Goal: Information Seeking & Learning: Learn about a topic

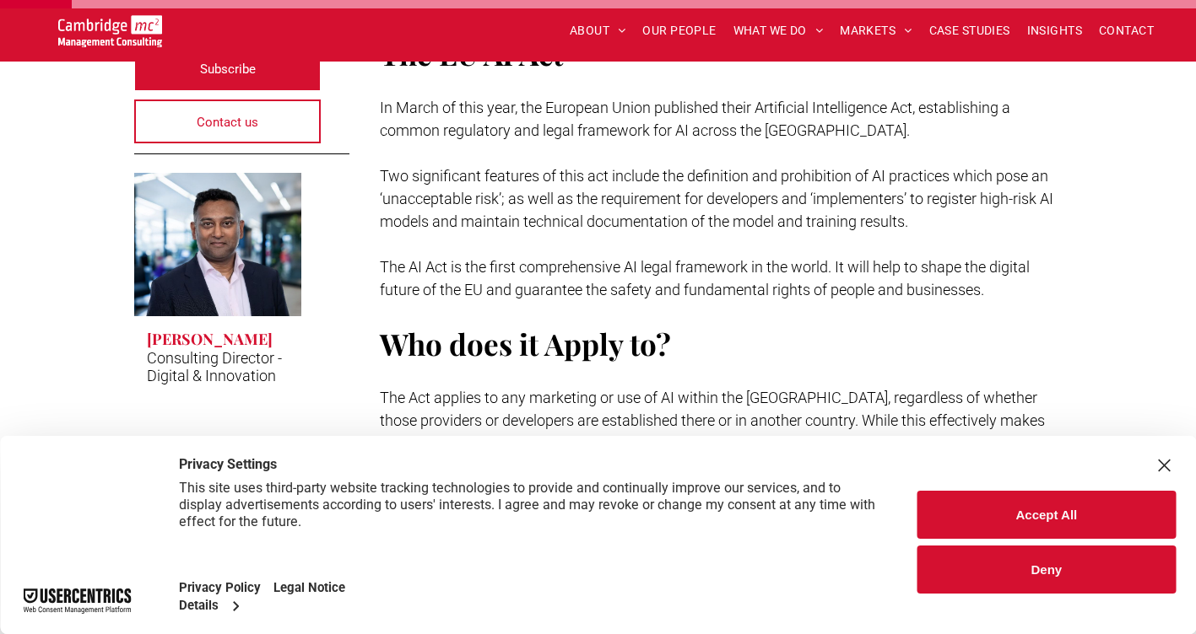
scroll to position [451, 0]
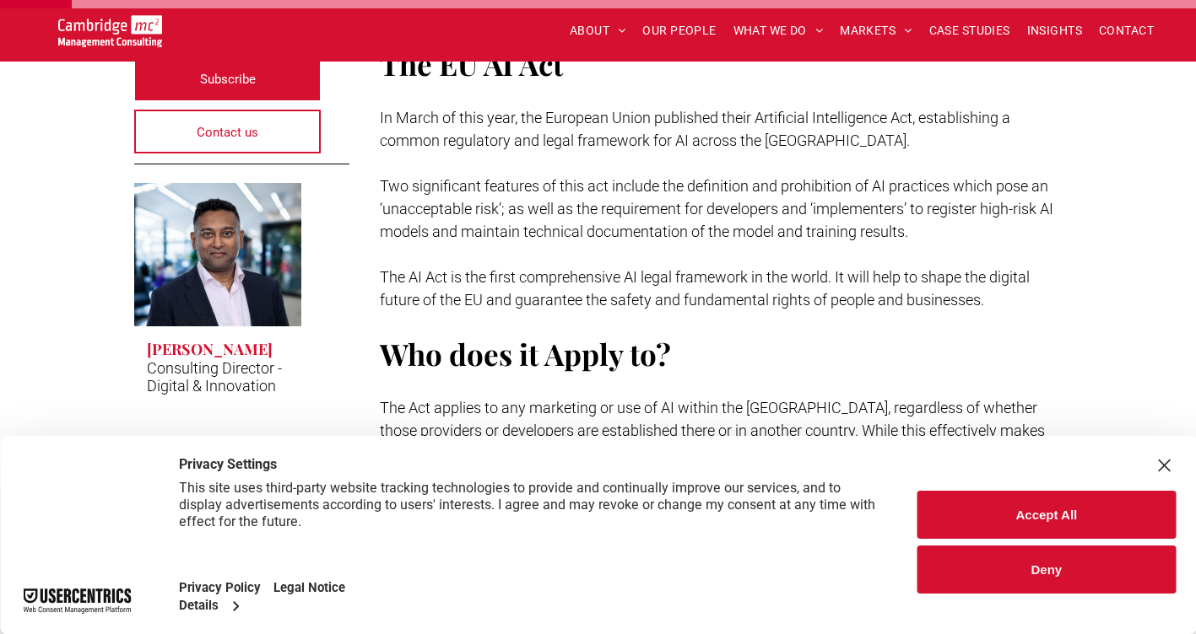
click at [1159, 457] on div "Close Layer" at bounding box center [1164, 466] width 24 height 24
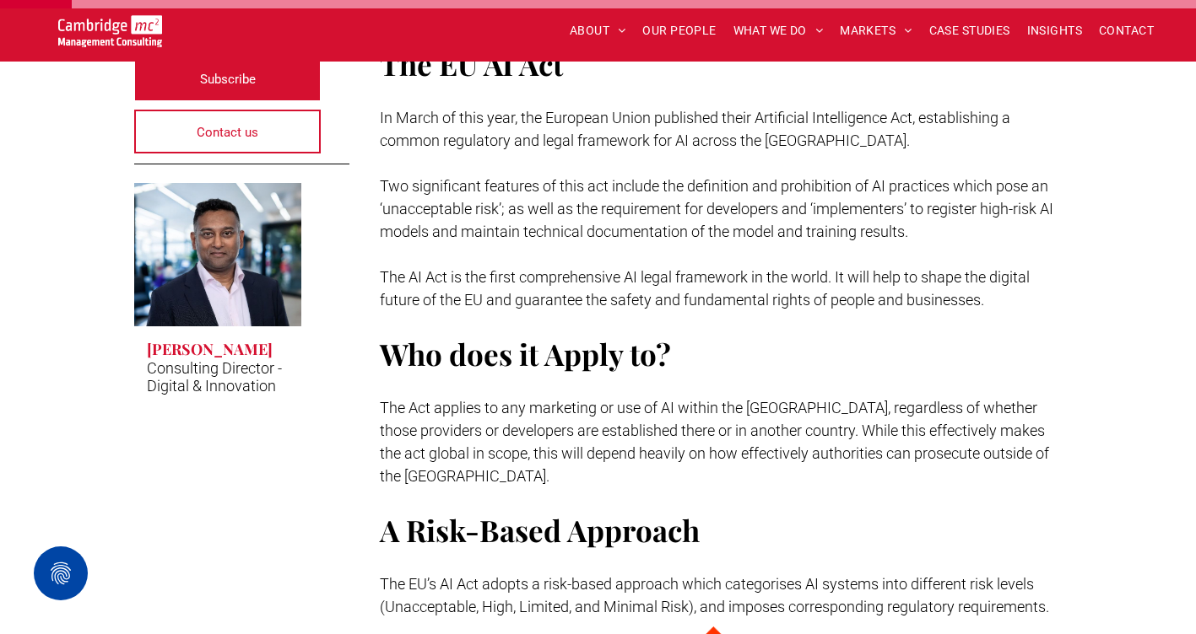
click at [649, 427] on span "The Act applies to any marketing or use of AI within the EU, regardless of whet…" at bounding box center [714, 442] width 669 height 86
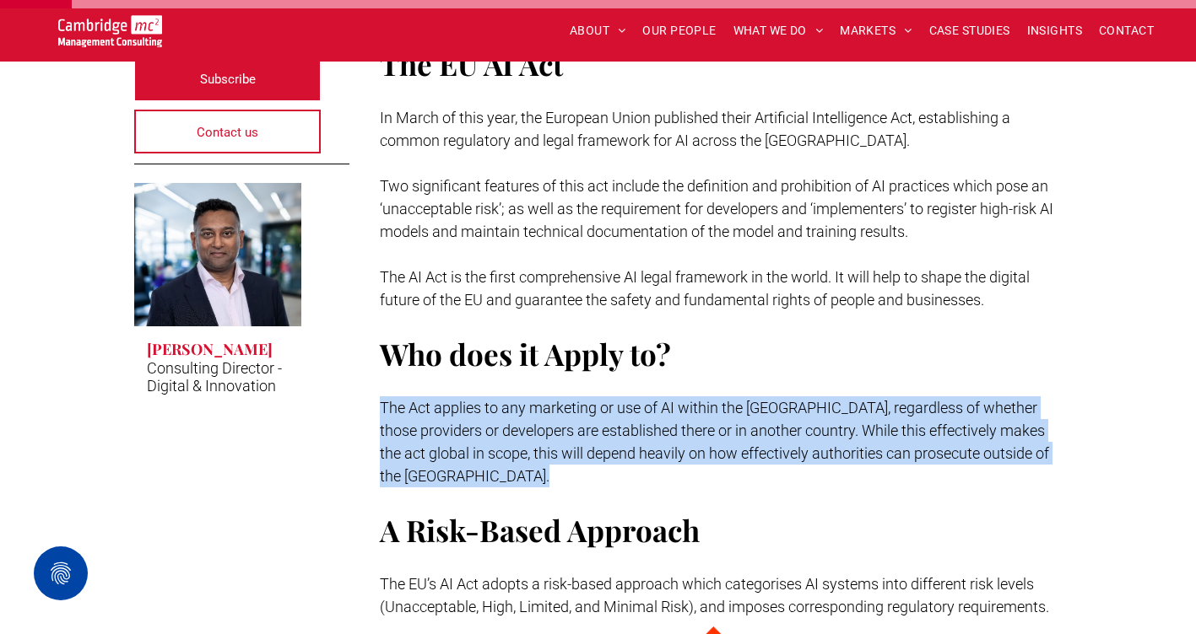
click at [649, 427] on span "The Act applies to any marketing or use of AI within the EU, regardless of whet…" at bounding box center [714, 442] width 669 height 86
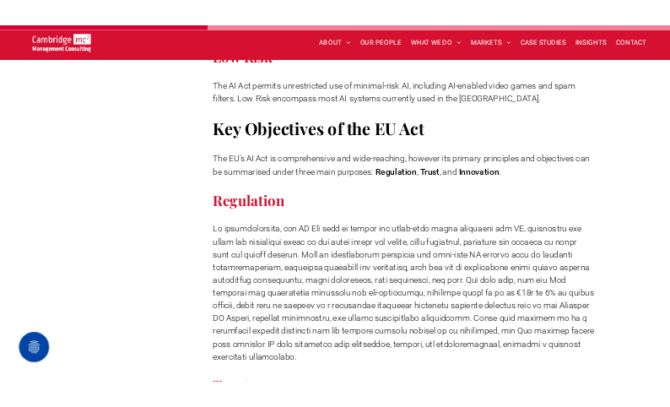
scroll to position [2026, 0]
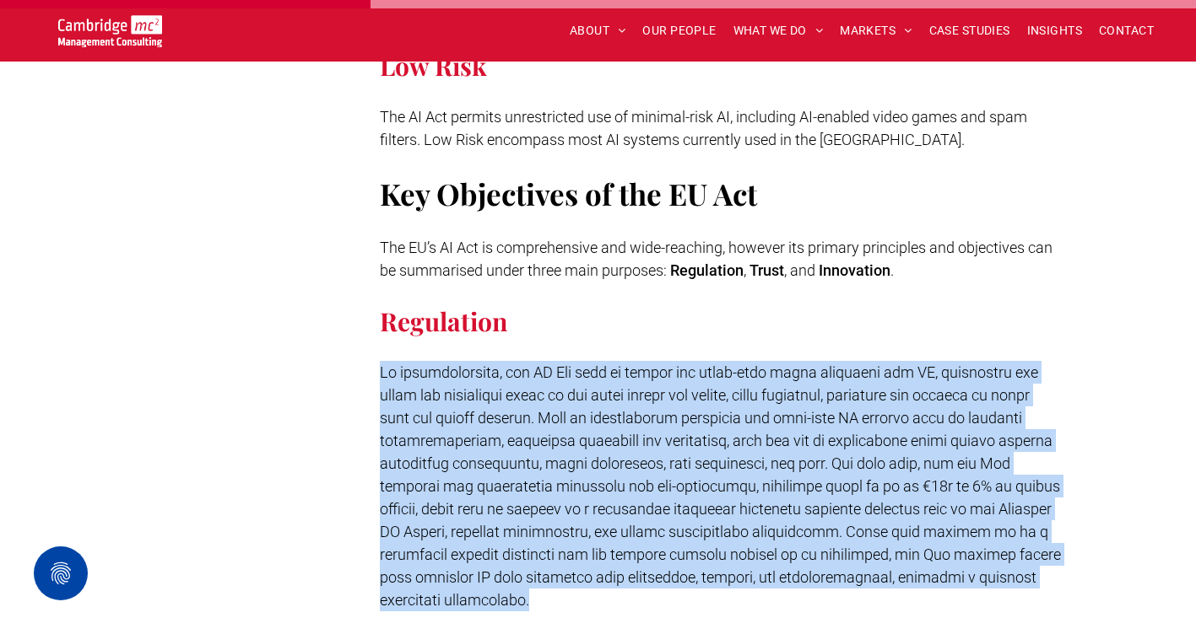
drag, startPoint x: 370, startPoint y: 348, endPoint x: 574, endPoint y: 571, distance: 301.6
click at [574, 571] on p at bounding box center [721, 486] width 683 height 251
drag, startPoint x: 553, startPoint y: 569, endPoint x: 379, endPoint y: 343, distance: 285.2
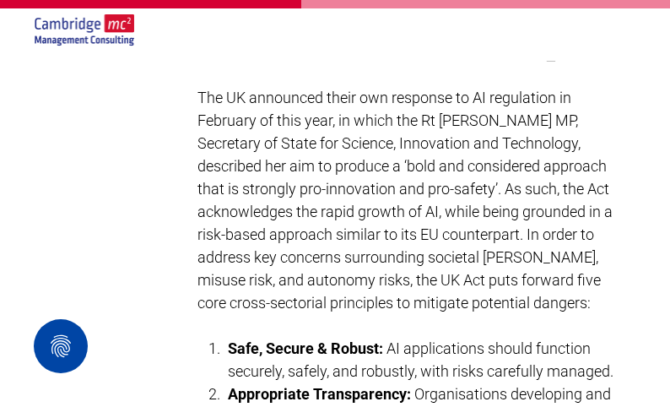
scroll to position [3777, 0]
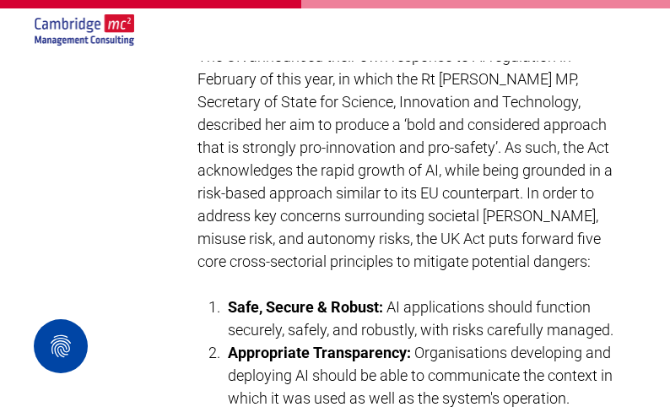
click at [445, 210] on span "The UK announced their own response to AI regulation in February of this year, …" at bounding box center [404, 158] width 415 height 223
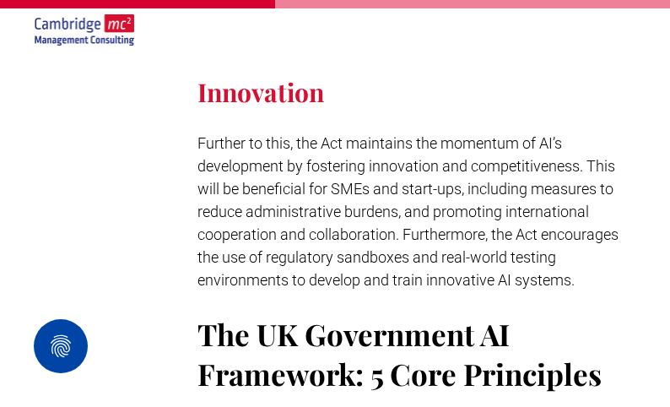
scroll to position [3347, 0]
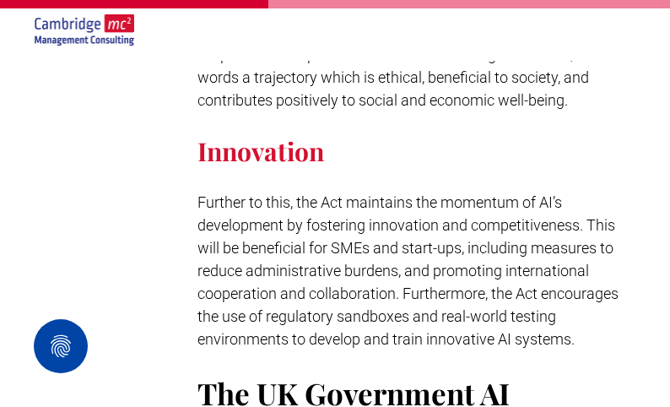
click at [389, 262] on span "Further to this, the Act maintains the momentum of AI’s development by fosterin…" at bounding box center [407, 270] width 421 height 154
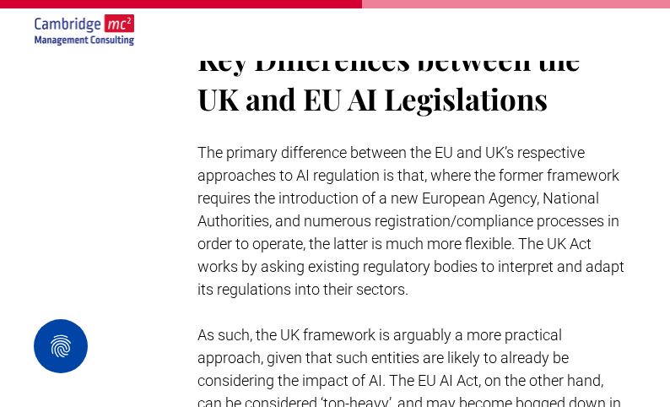
scroll to position [4486, 0]
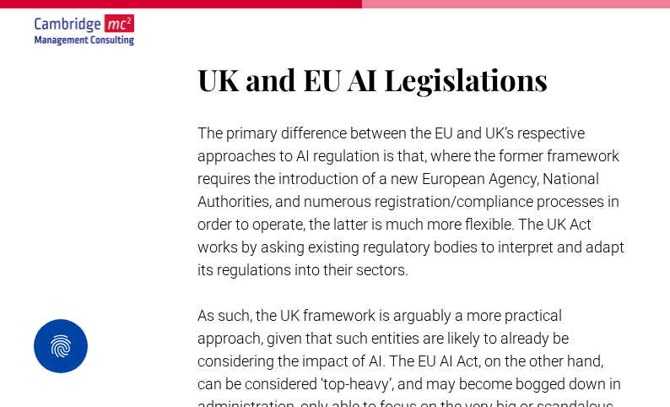
click at [395, 273] on span "The primary difference between the EU and UK’s respective approaches to AI regu…" at bounding box center [410, 201] width 427 height 154
click at [458, 285] on p at bounding box center [412, 292] width 430 height 23
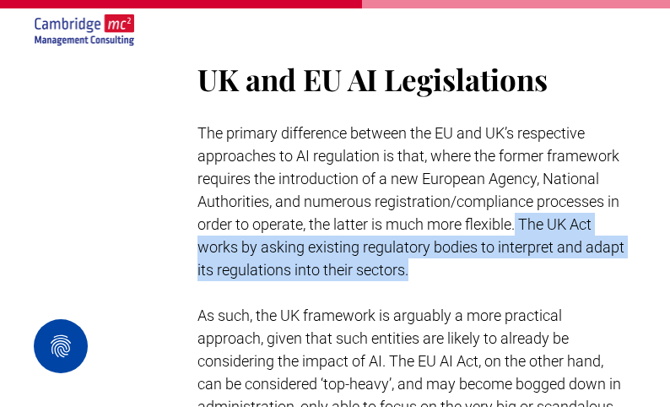
drag, startPoint x: 475, startPoint y: 269, endPoint x: 517, endPoint y: 229, distance: 57.9
click at [517, 229] on p "The primary difference between the EU and UK’s respective approaches to AI regu…" at bounding box center [412, 200] width 430 height 159
click at [517, 229] on span "The primary difference between the EU and UK’s respective approaches to AI regu…" at bounding box center [410, 201] width 427 height 154
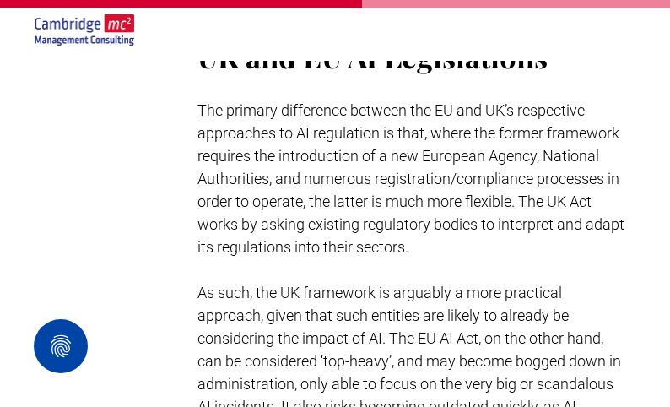
scroll to position [4517, 0]
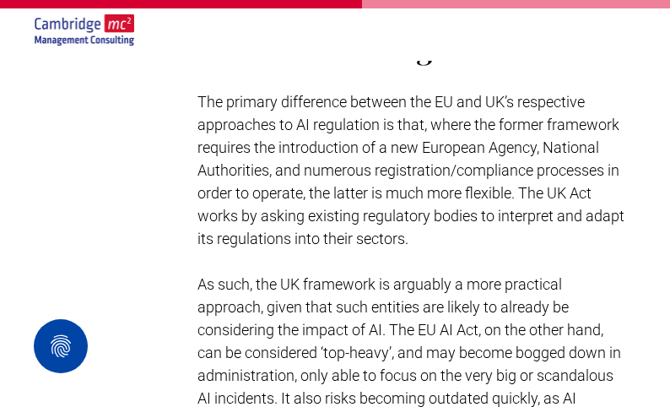
click at [361, 209] on span "The primary difference between the EU and UK’s respective approaches to AI regu…" at bounding box center [410, 170] width 427 height 154
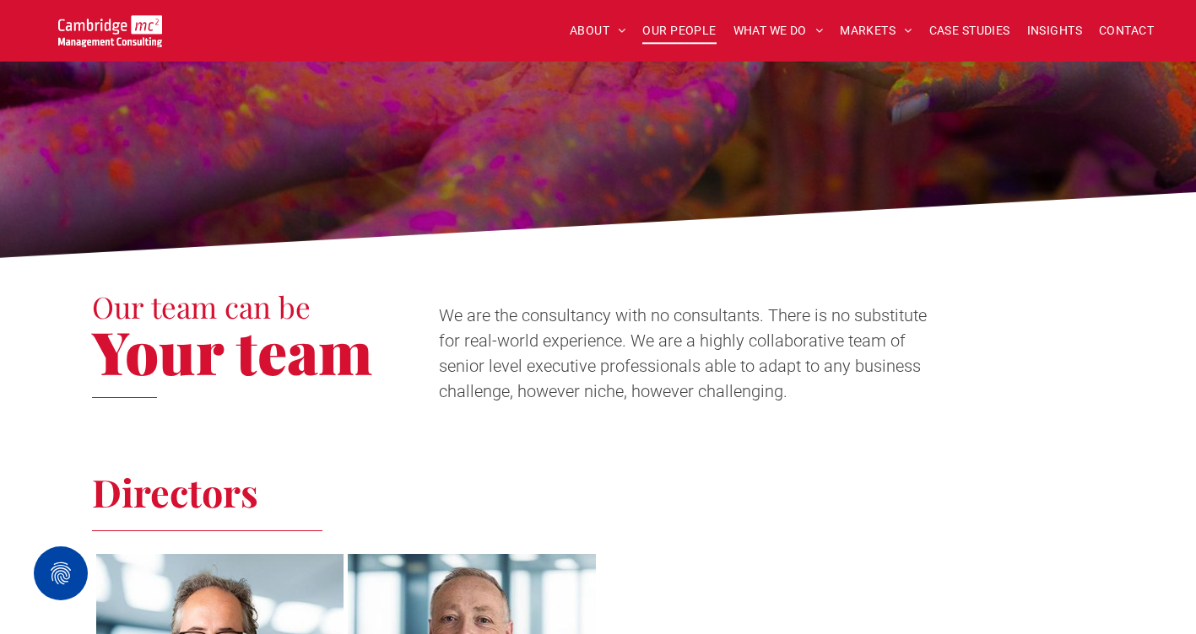
scroll to position [289, 0]
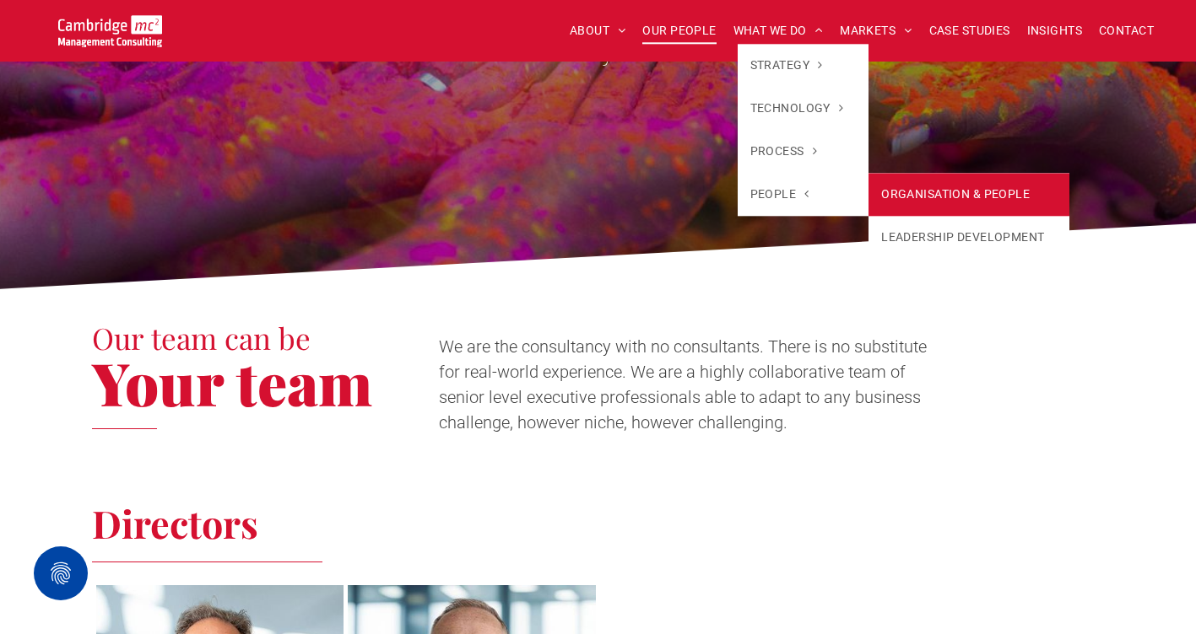
click at [896, 181] on link "ORGANISATION & PEOPLE" at bounding box center [968, 194] width 201 height 43
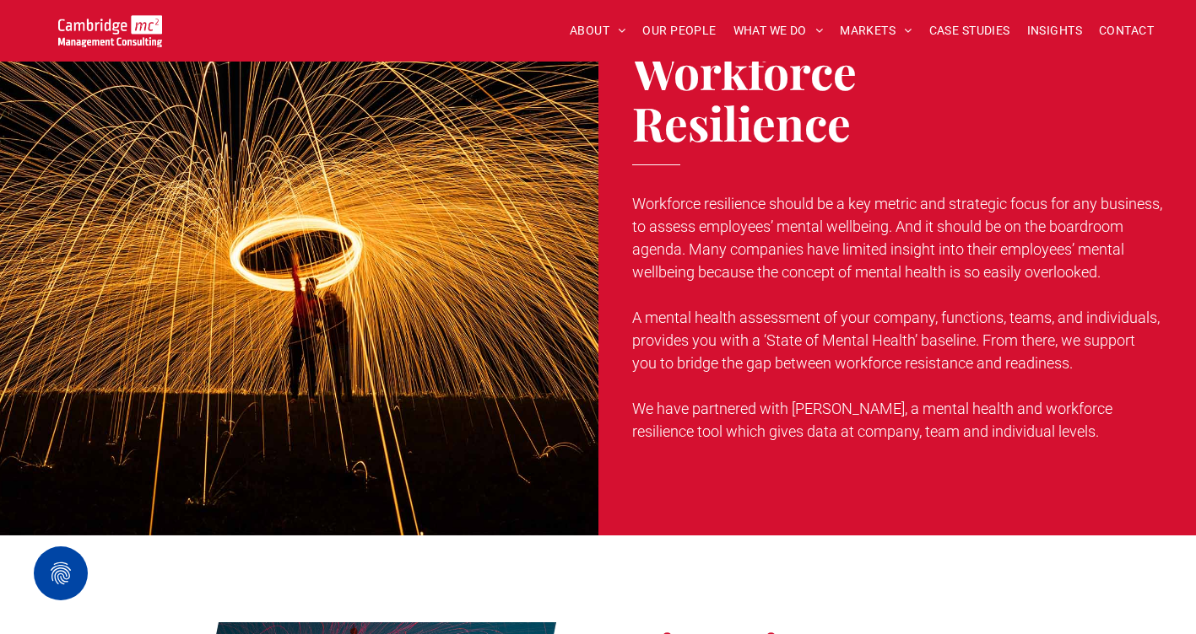
scroll to position [2118, 0]
